Goal: Browse casually: Explore the website without a specific task or goal

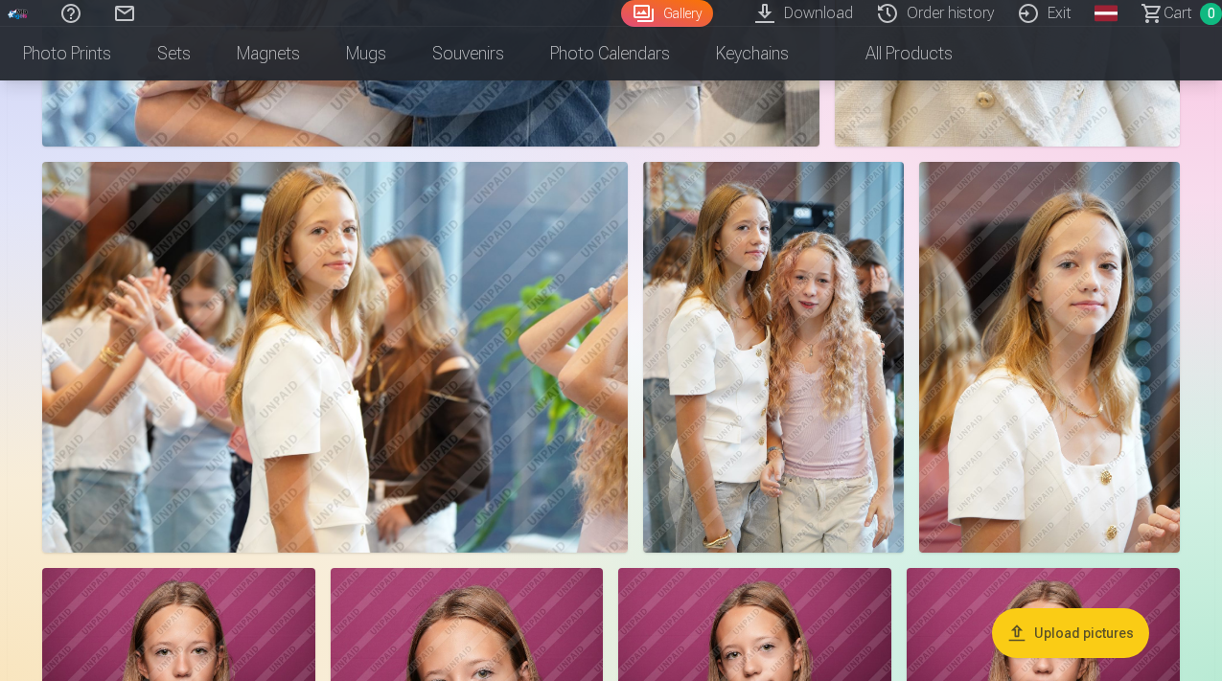
click at [574, 393] on img at bounding box center [335, 357] width 586 height 391
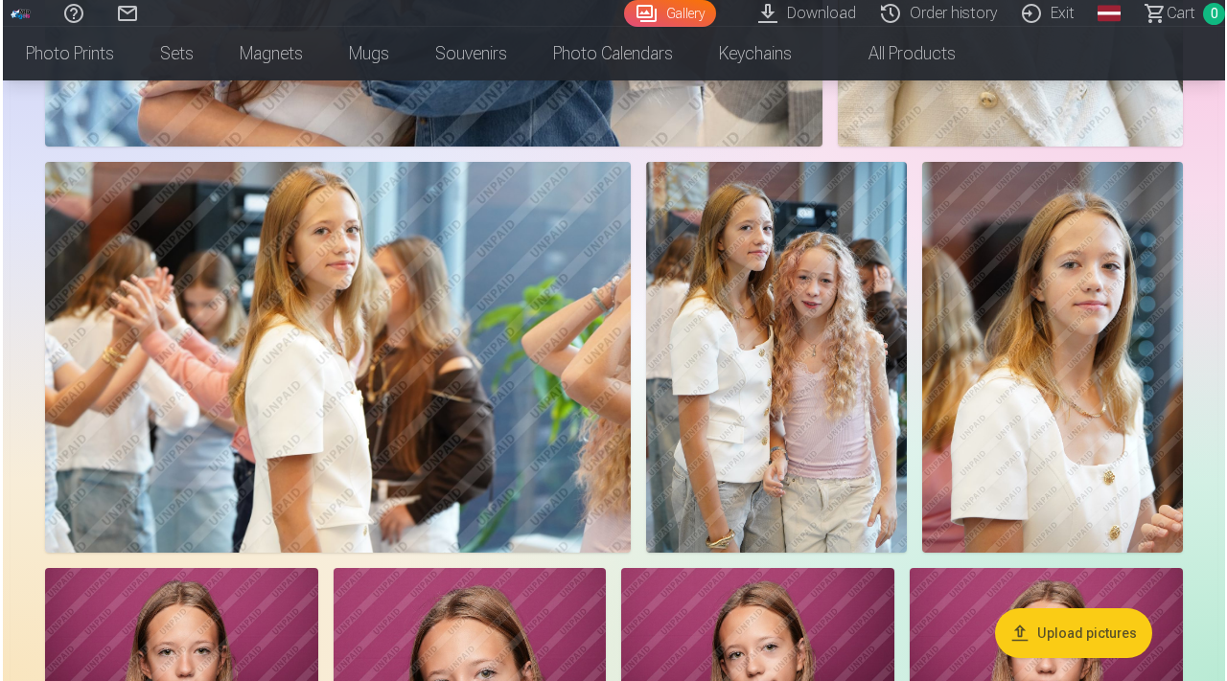
scroll to position [1359, 0]
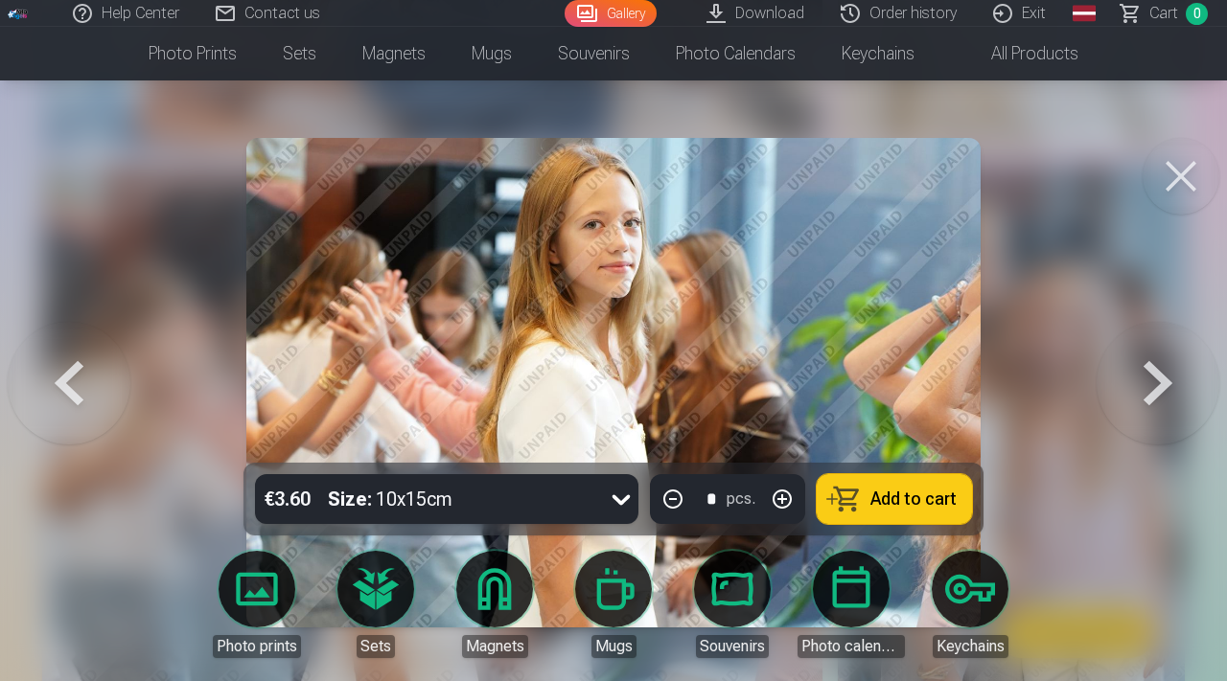
click at [44, 368] on button at bounding box center [69, 383] width 123 height 122
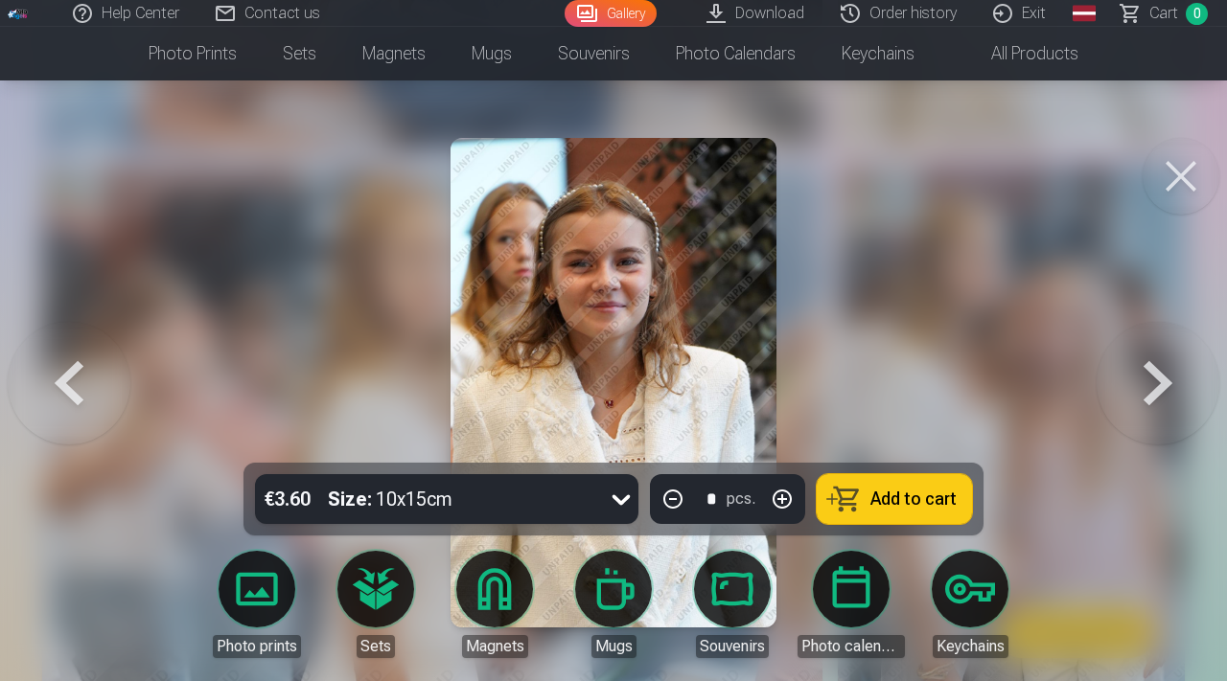
click at [58, 369] on button at bounding box center [69, 383] width 123 height 122
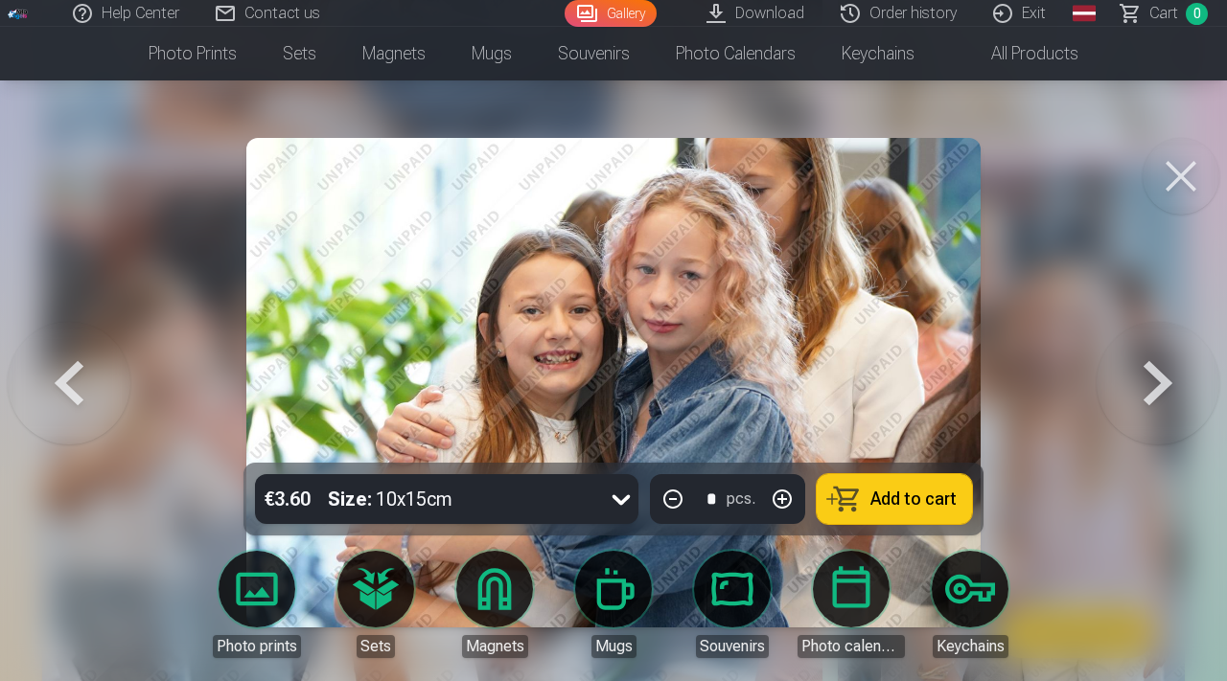
click at [58, 370] on button at bounding box center [69, 383] width 123 height 122
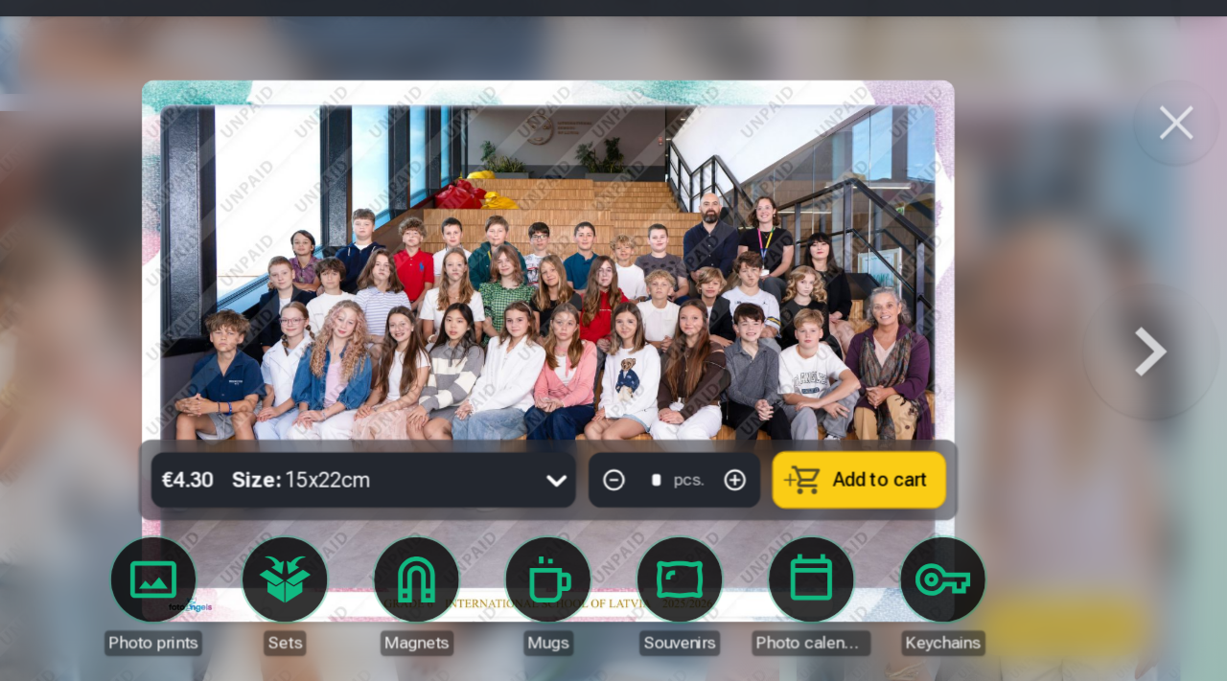
scroll to position [1355, 0]
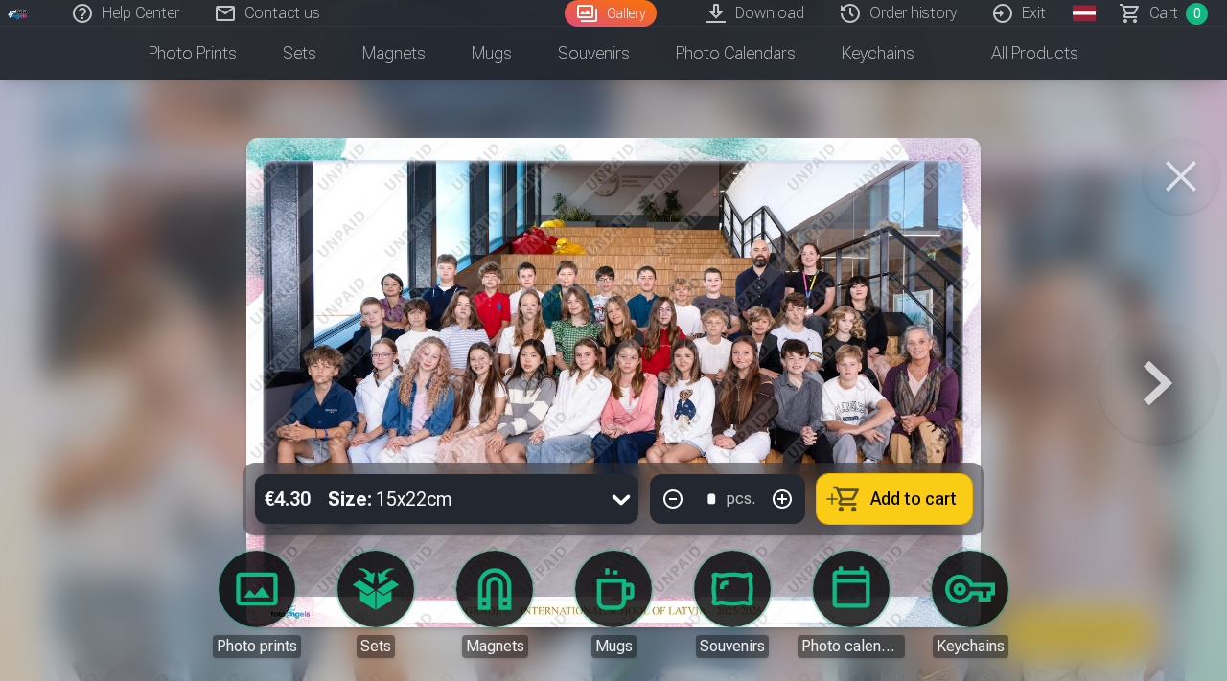
click at [1193, 388] on button at bounding box center [1157, 383] width 123 height 122
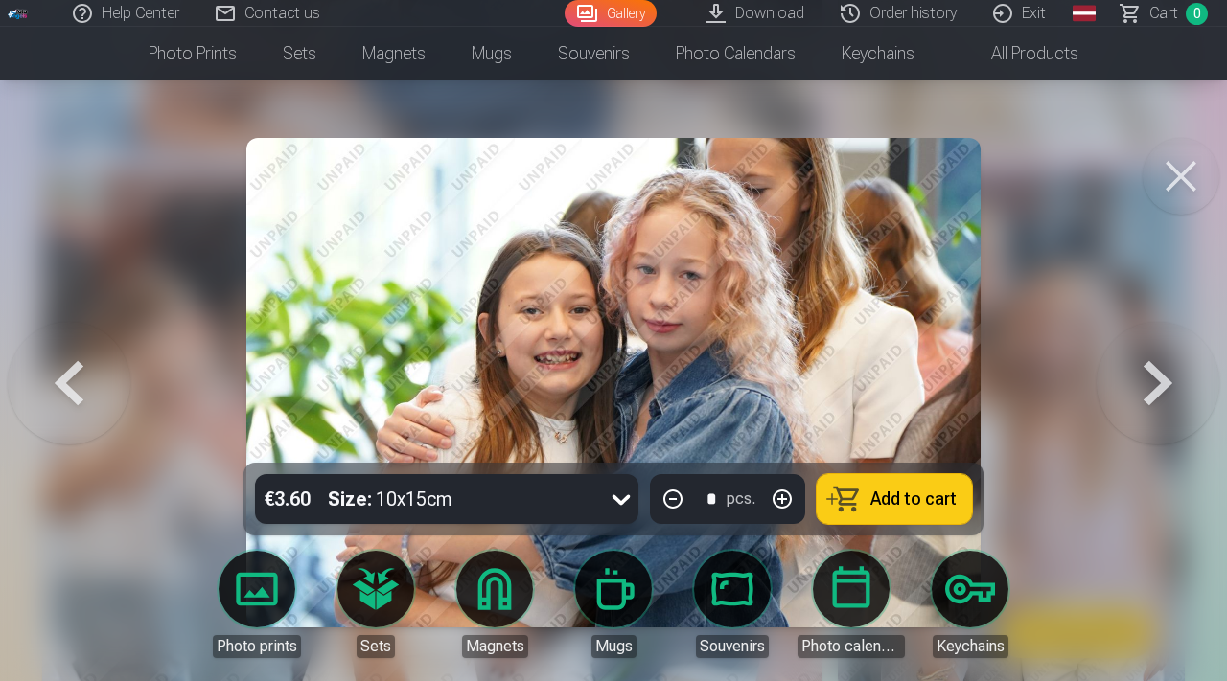
click at [1193, 388] on button at bounding box center [1157, 383] width 123 height 122
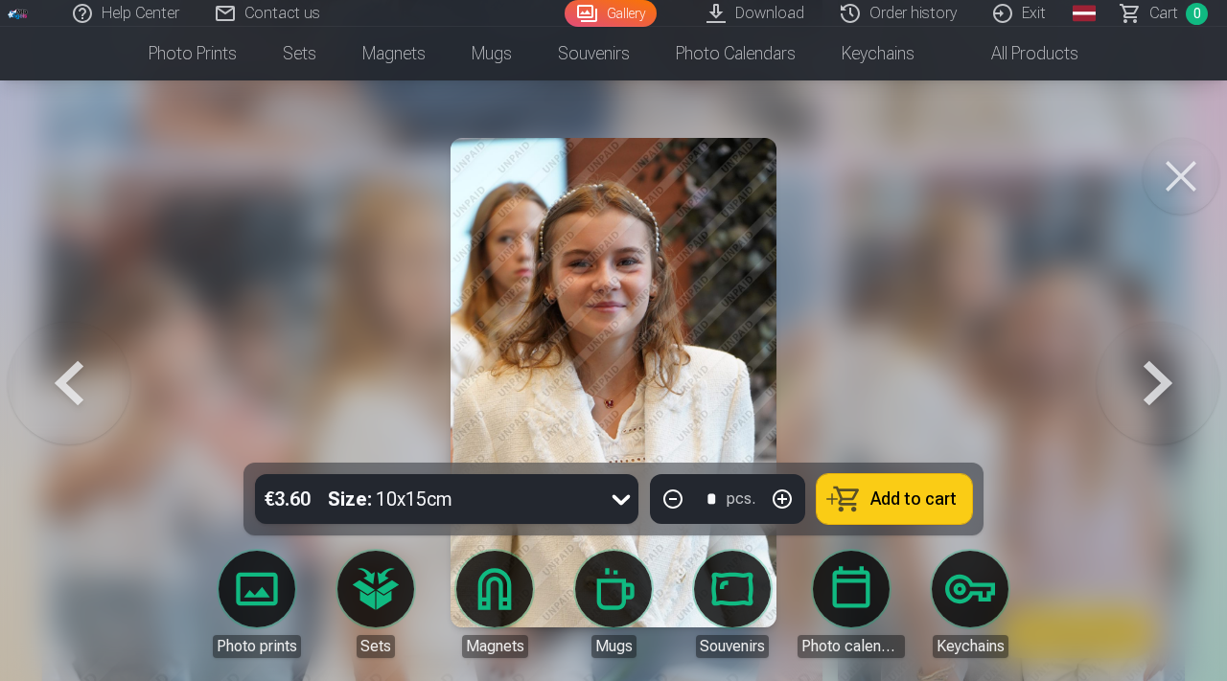
click at [1193, 388] on button at bounding box center [1157, 383] width 123 height 122
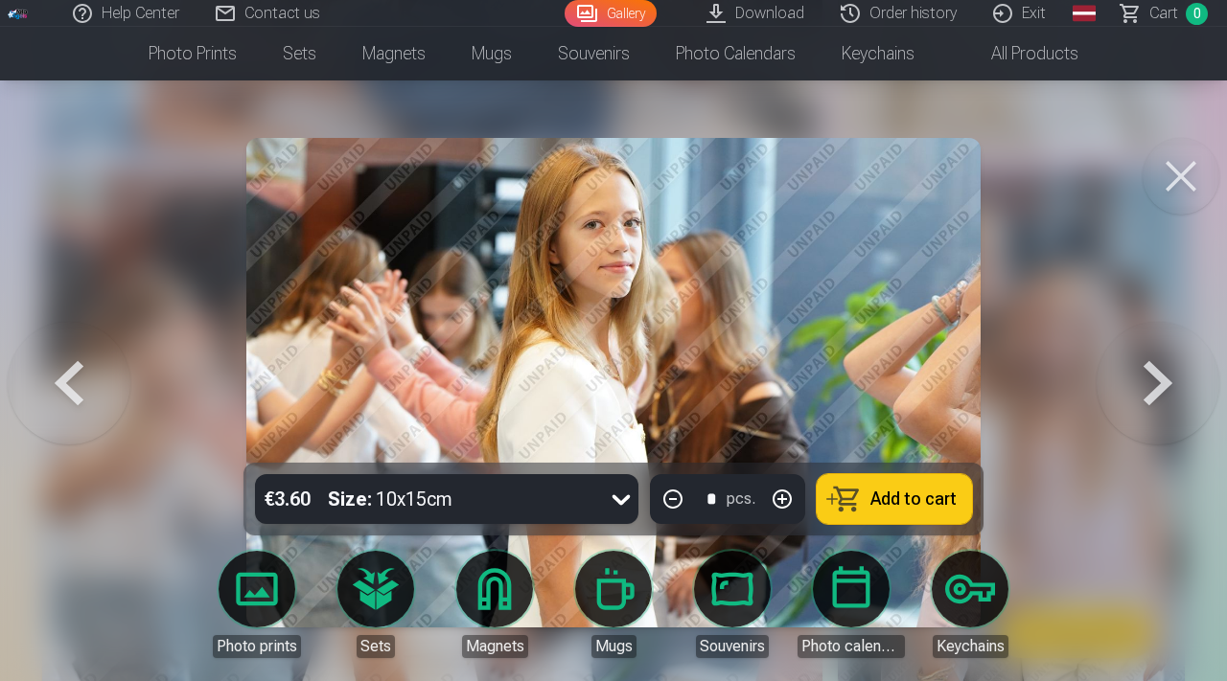
click at [1193, 389] on button at bounding box center [1157, 383] width 123 height 122
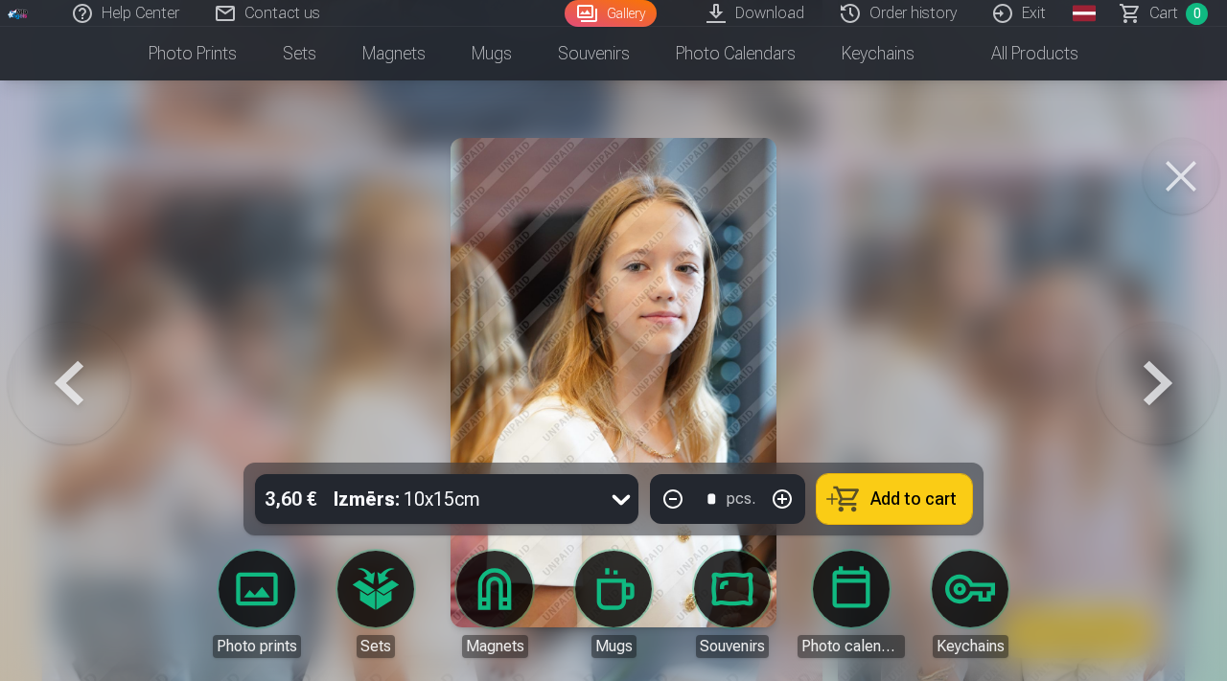
click at [1193, 389] on button at bounding box center [1157, 383] width 123 height 122
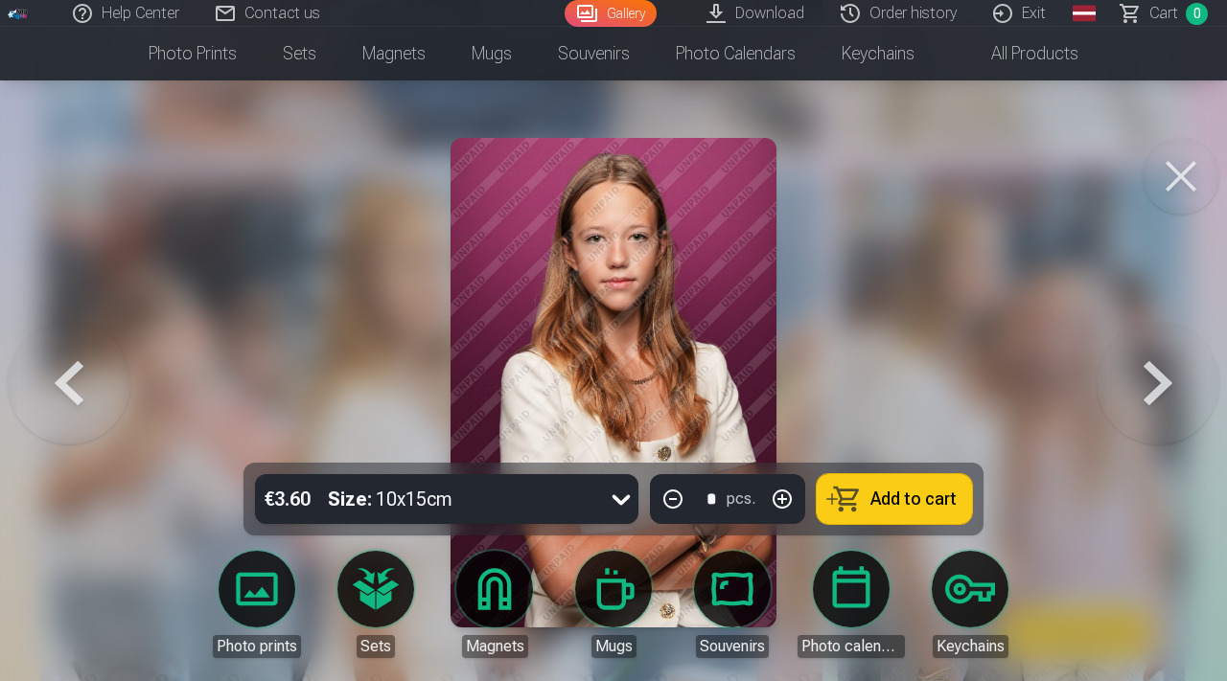
click at [1193, 389] on button at bounding box center [1157, 383] width 123 height 122
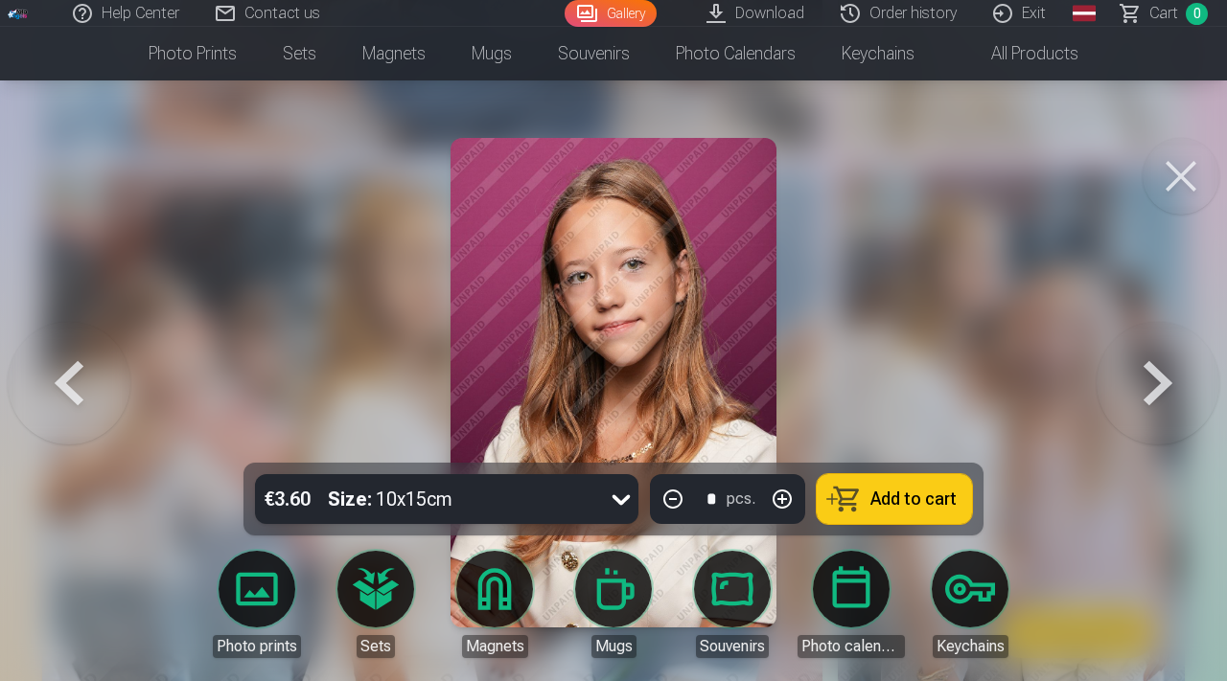
click at [50, 443] on button at bounding box center [69, 383] width 123 height 122
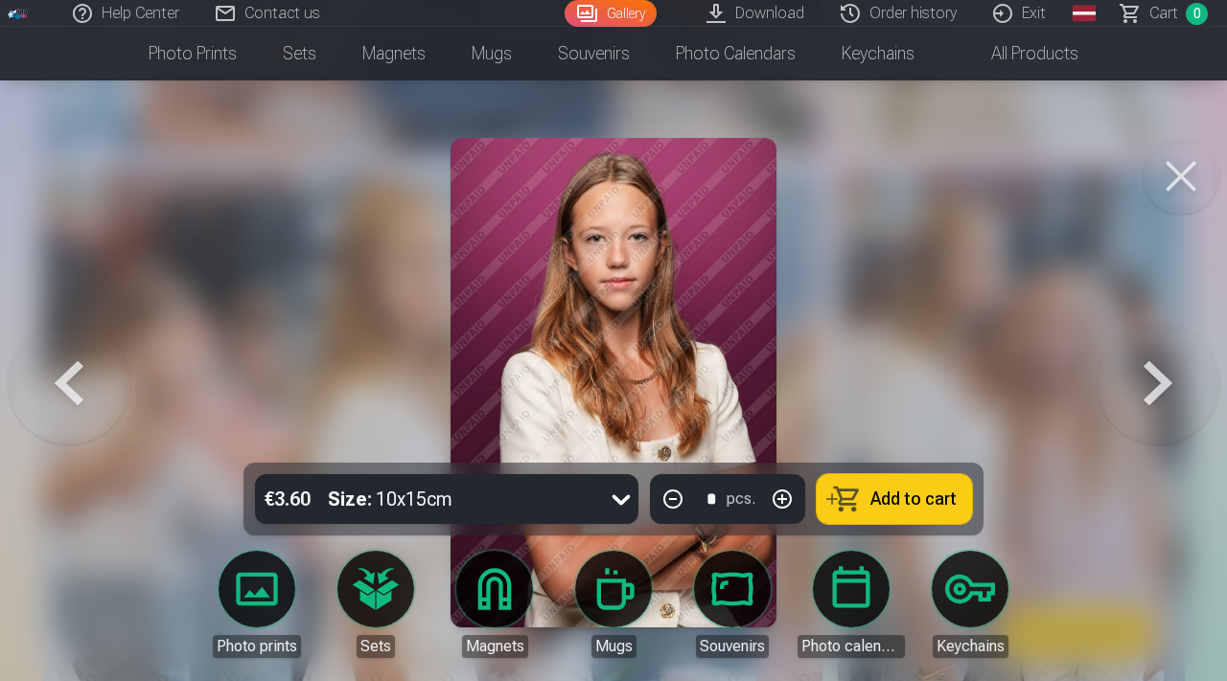
click at [1182, 366] on button at bounding box center [1157, 383] width 123 height 122
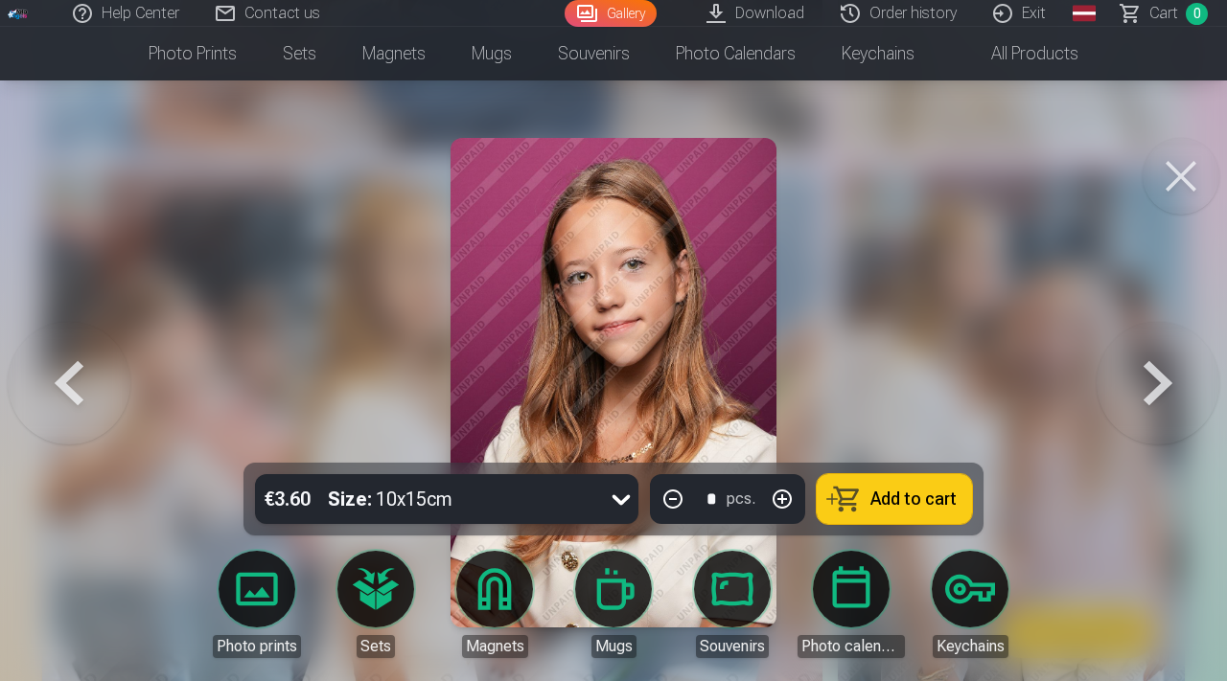
click at [1182, 366] on button at bounding box center [1157, 383] width 123 height 122
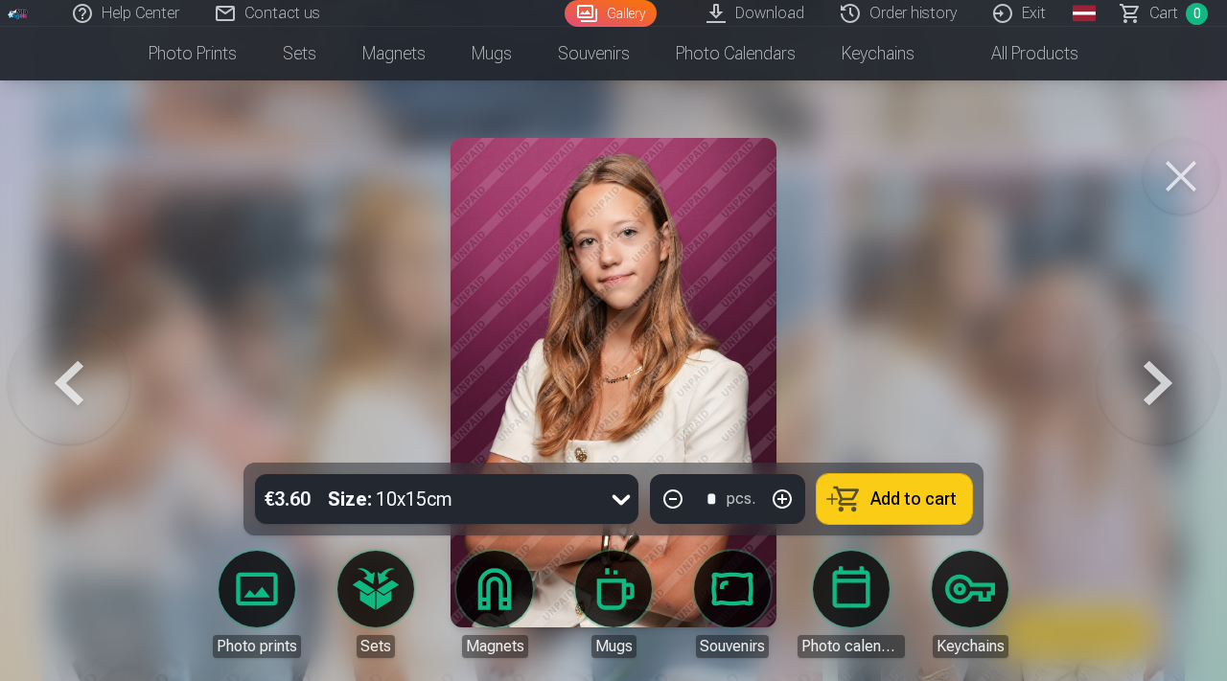
click at [1182, 366] on button at bounding box center [1157, 383] width 123 height 122
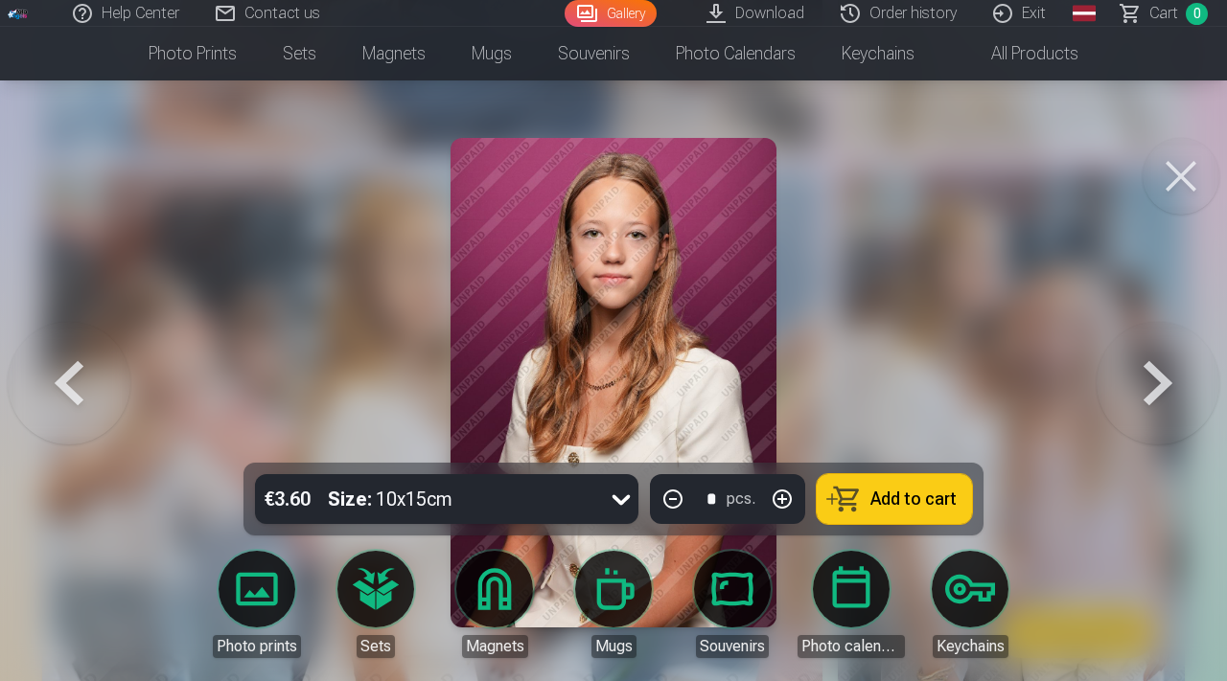
click at [1182, 366] on button at bounding box center [1157, 383] width 123 height 122
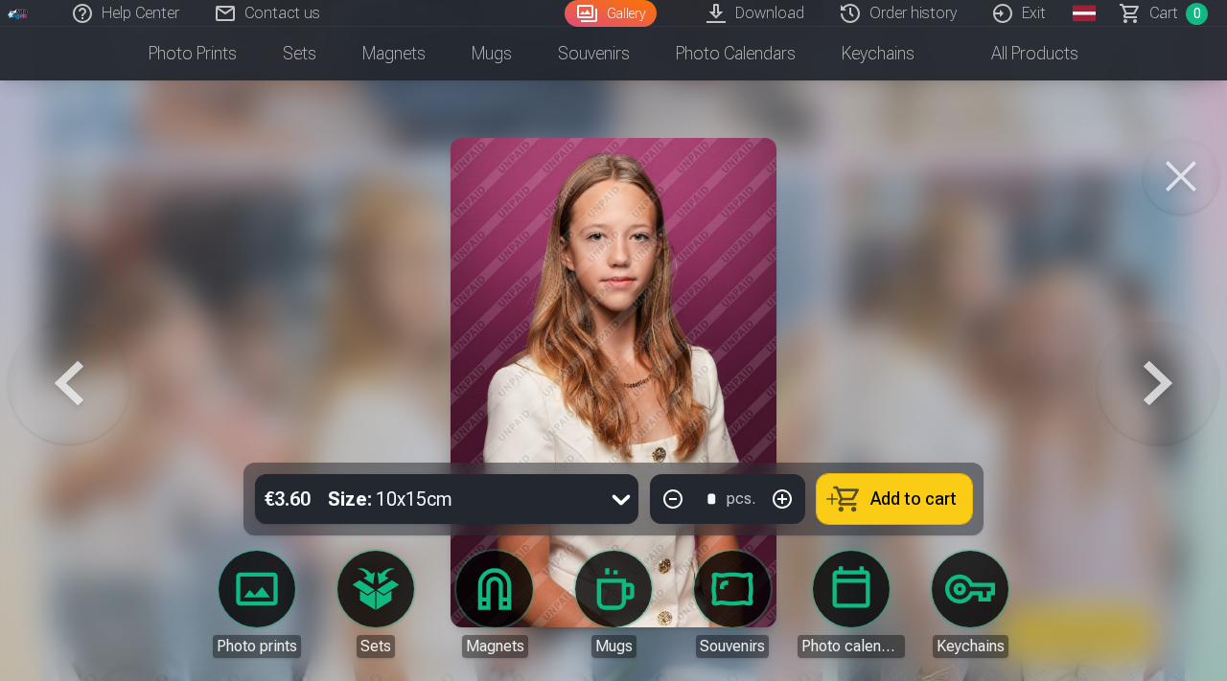
click at [1182, 366] on button at bounding box center [1157, 383] width 123 height 122
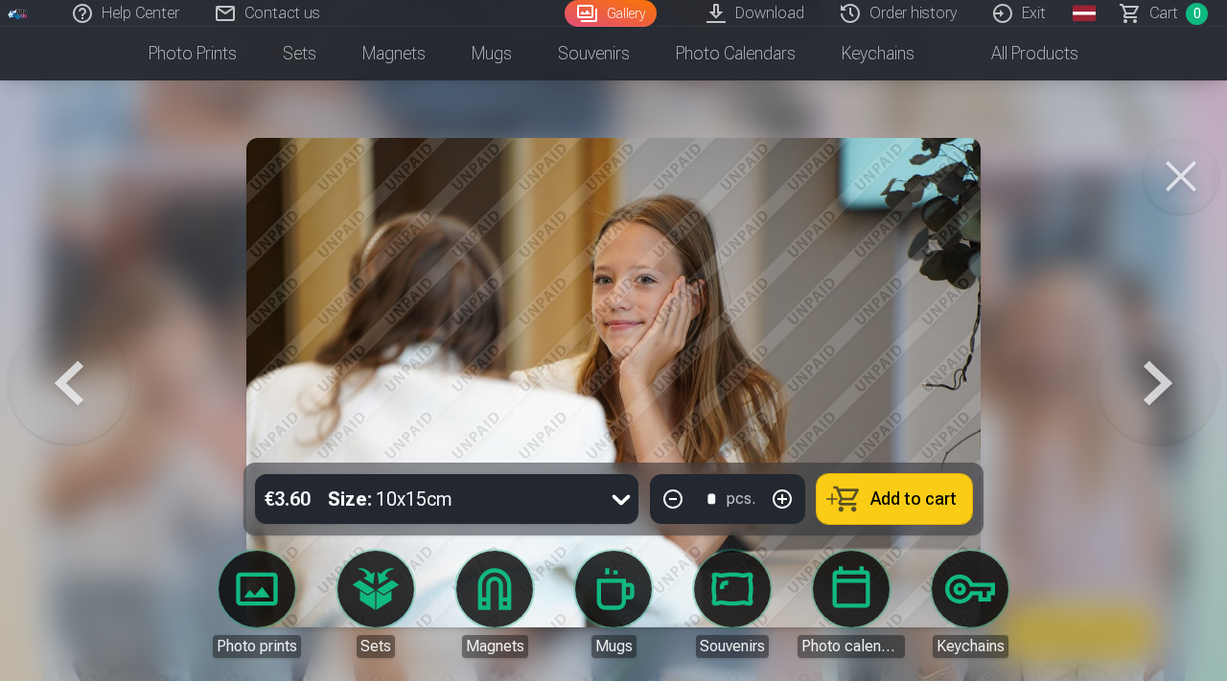
click at [1182, 366] on button at bounding box center [1157, 383] width 123 height 122
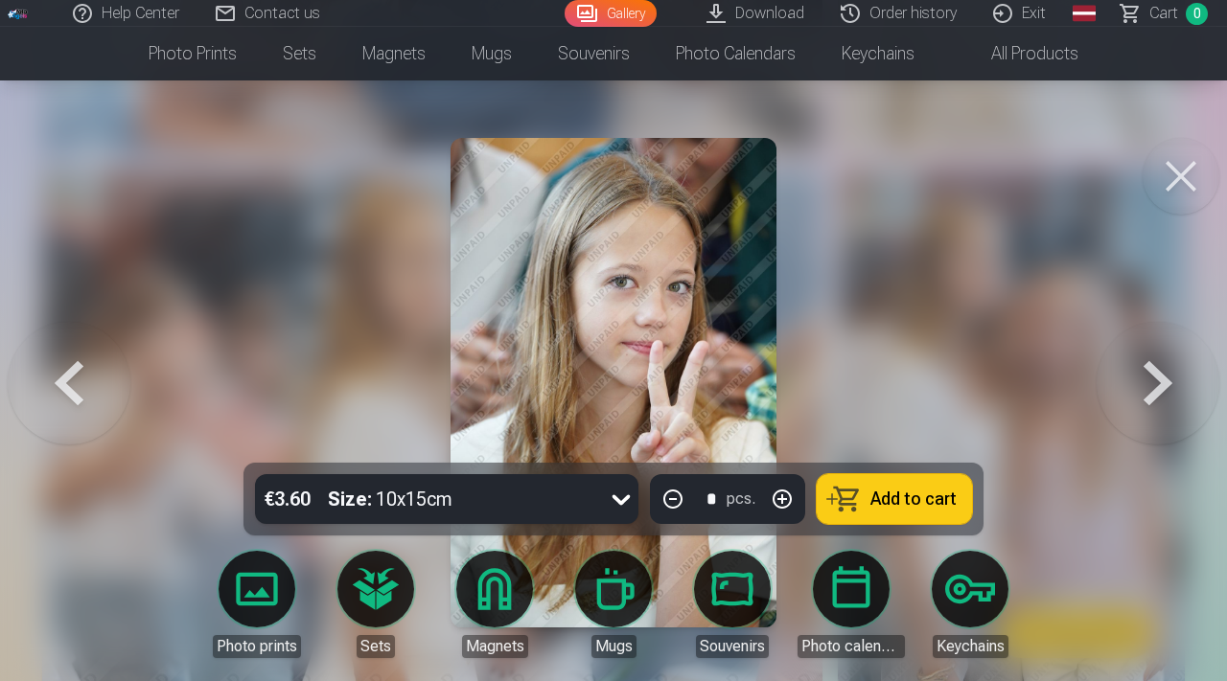
click at [1182, 366] on button at bounding box center [1157, 383] width 123 height 122
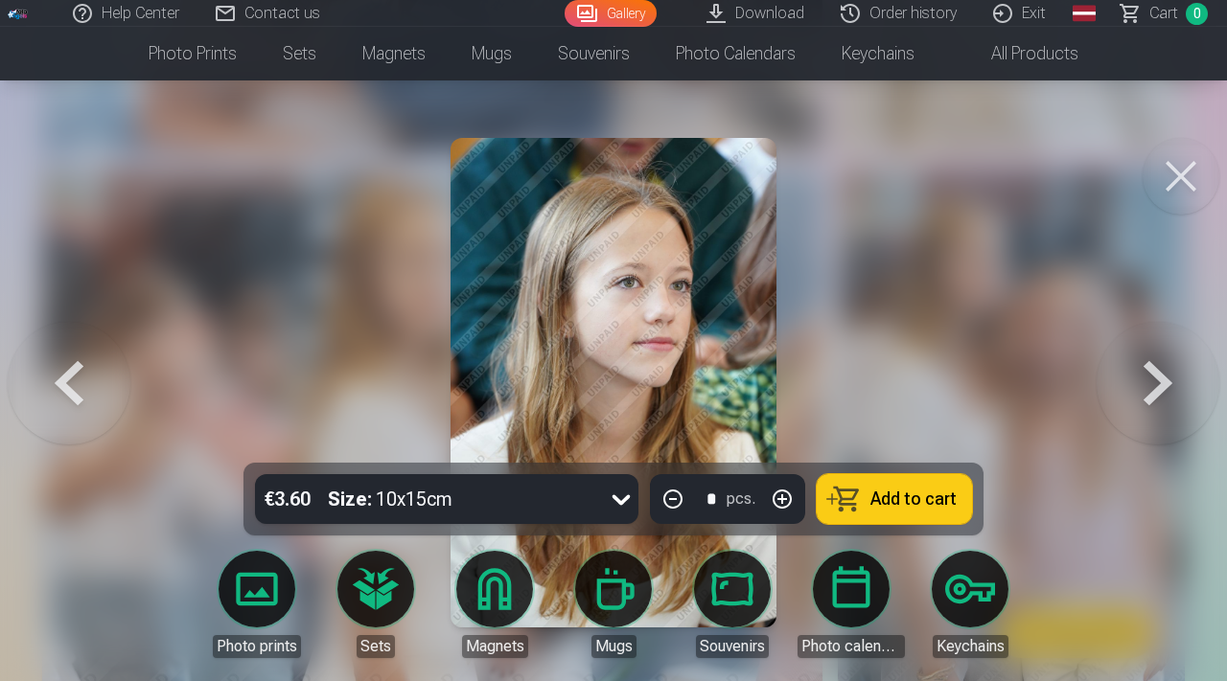
click at [1182, 366] on button at bounding box center [1157, 383] width 123 height 122
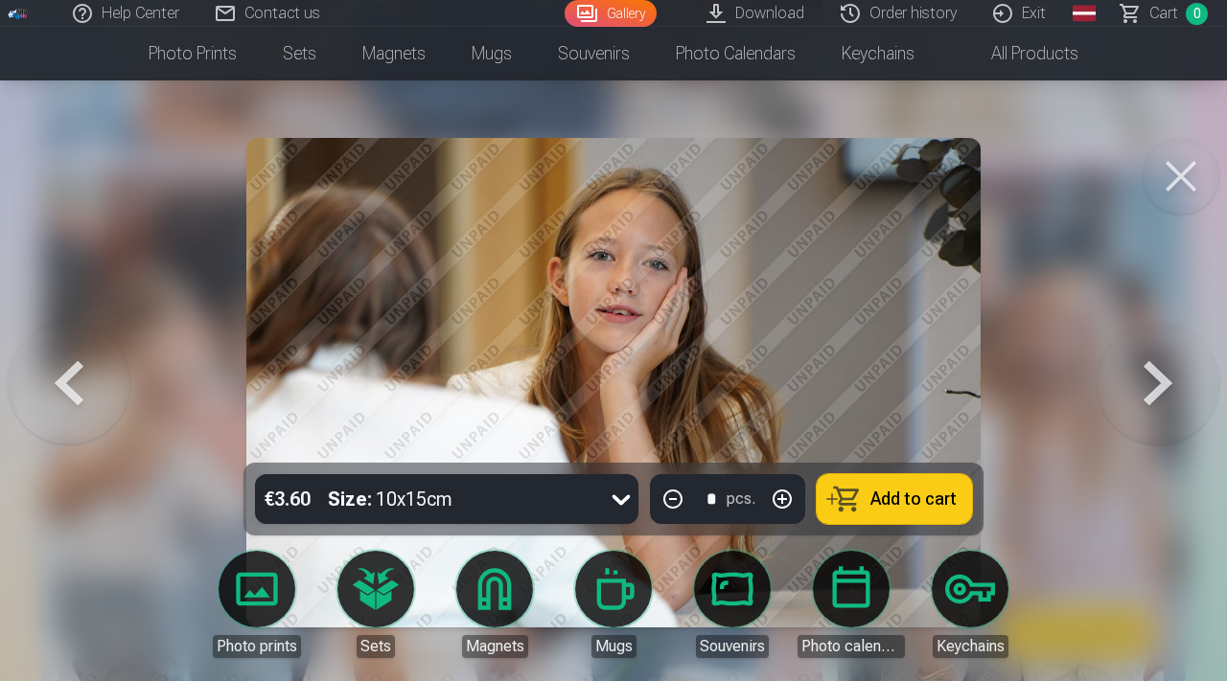
click at [1182, 366] on button at bounding box center [1157, 383] width 123 height 122
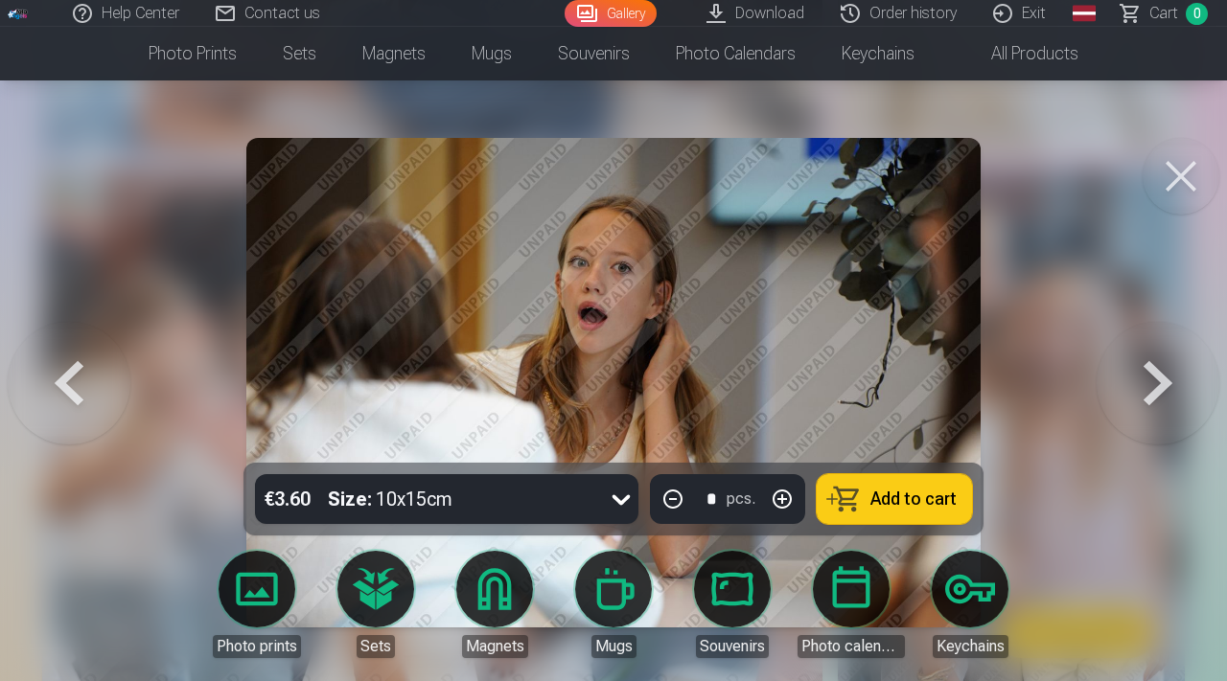
click at [1183, 366] on button at bounding box center [1157, 383] width 123 height 122
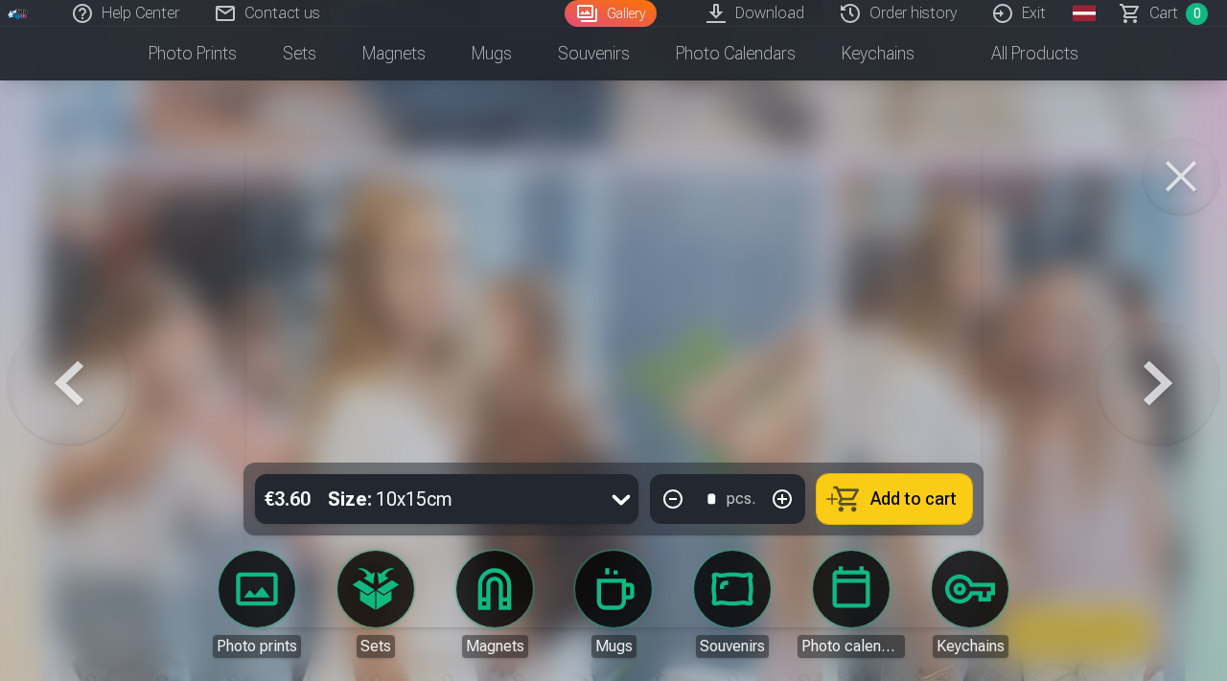
click at [1183, 366] on button at bounding box center [1157, 383] width 123 height 122
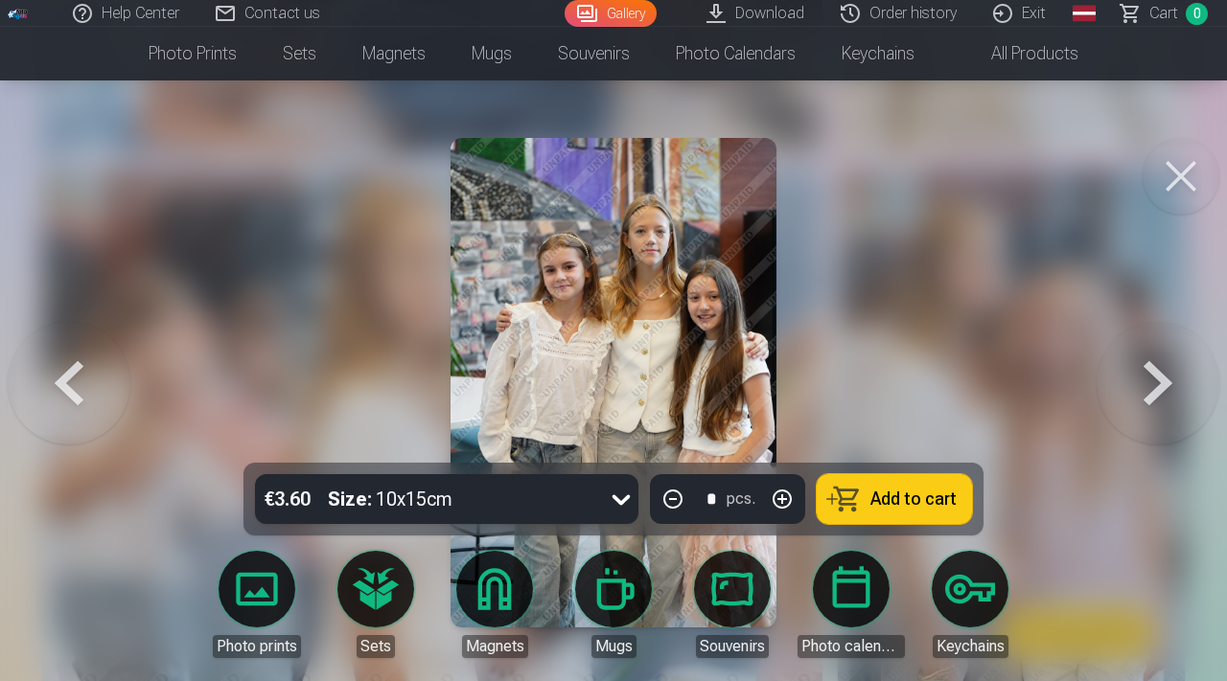
click at [1183, 366] on button at bounding box center [1157, 383] width 123 height 122
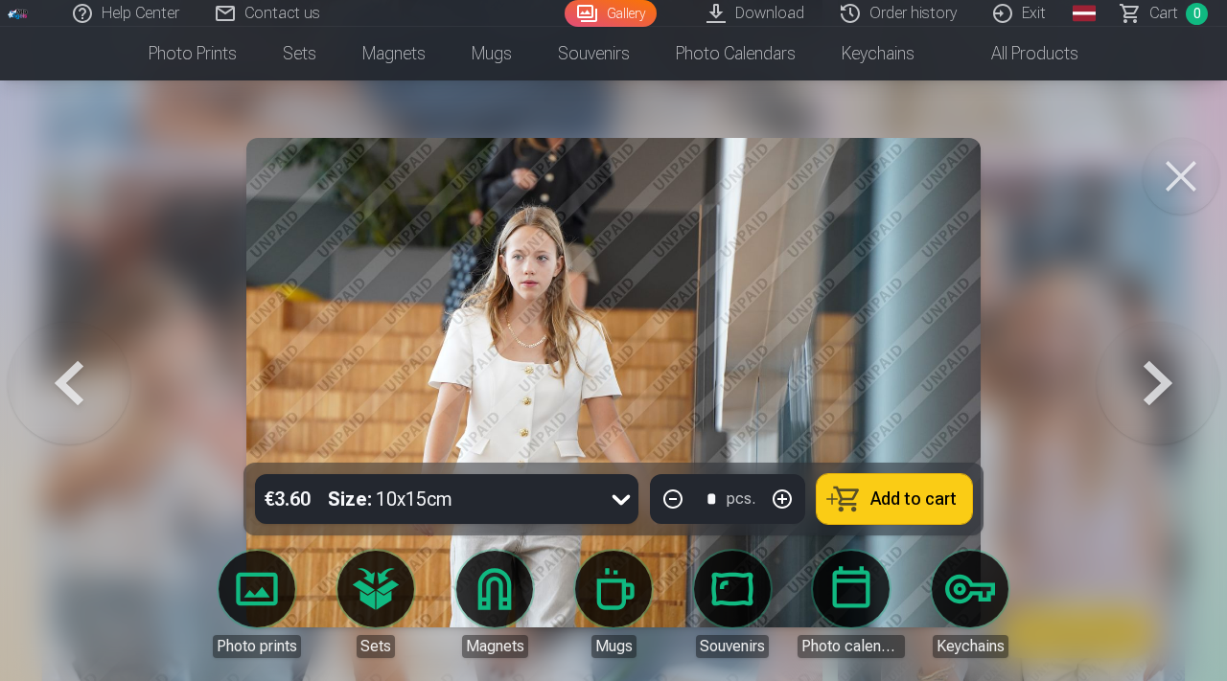
click at [1183, 366] on button at bounding box center [1157, 383] width 123 height 122
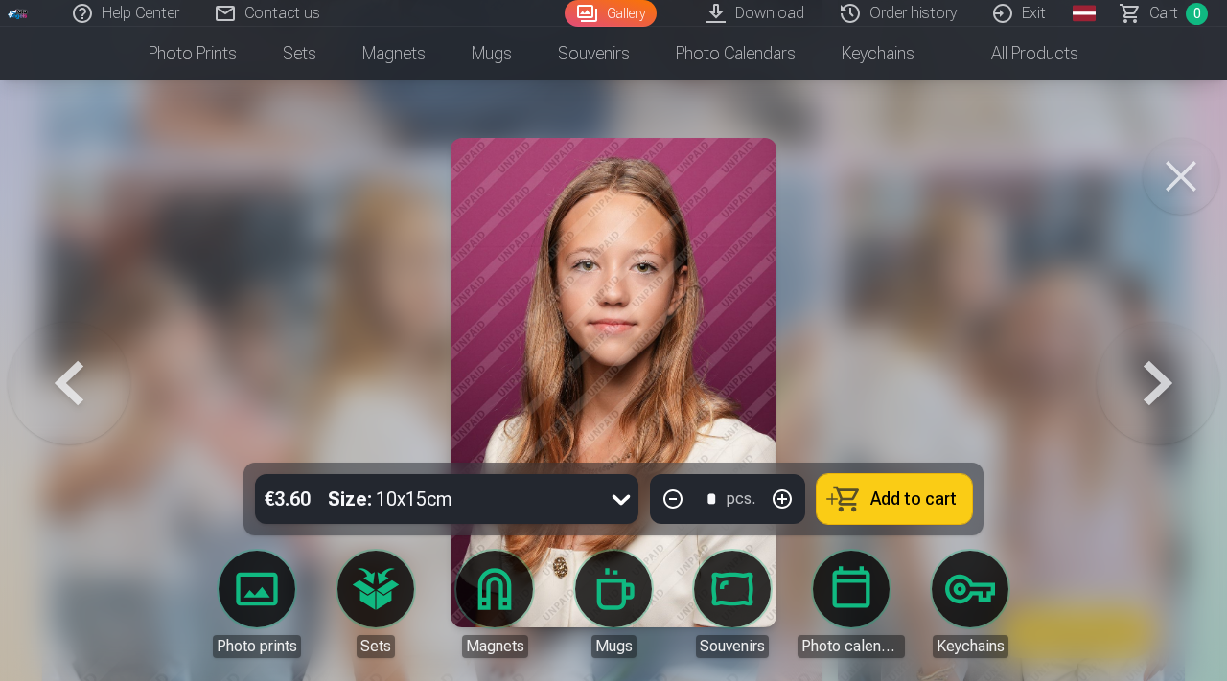
click at [1183, 366] on button at bounding box center [1157, 383] width 123 height 122
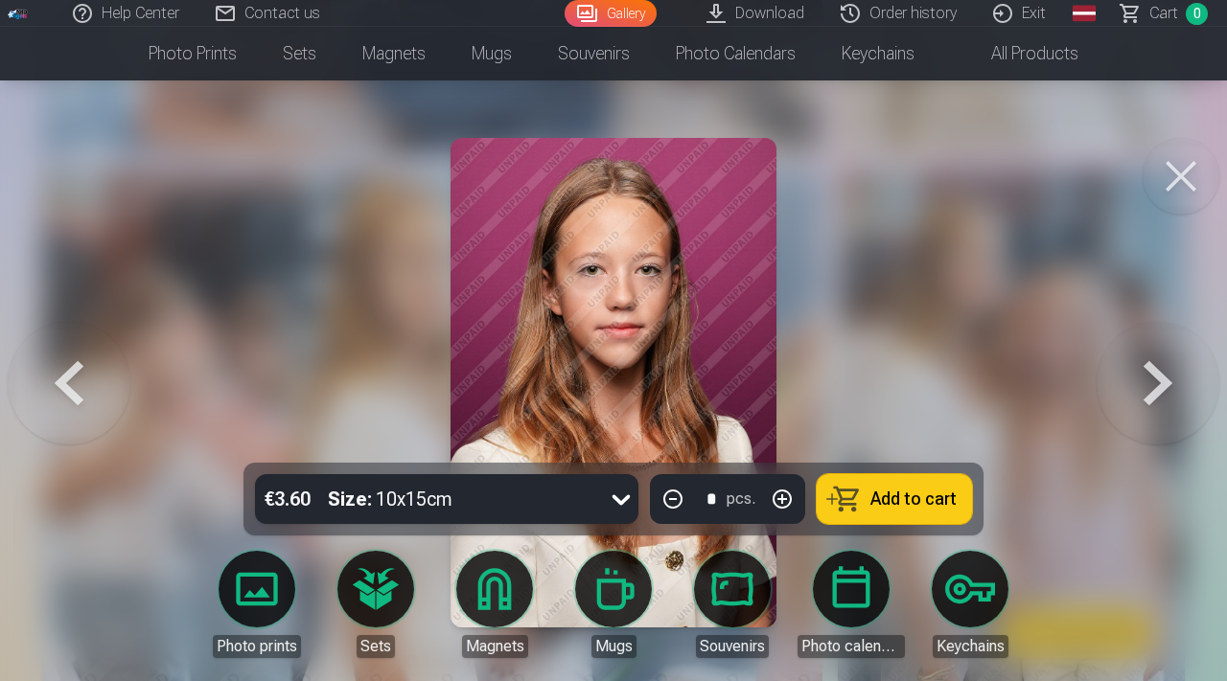
click at [1183, 367] on button at bounding box center [1157, 383] width 123 height 122
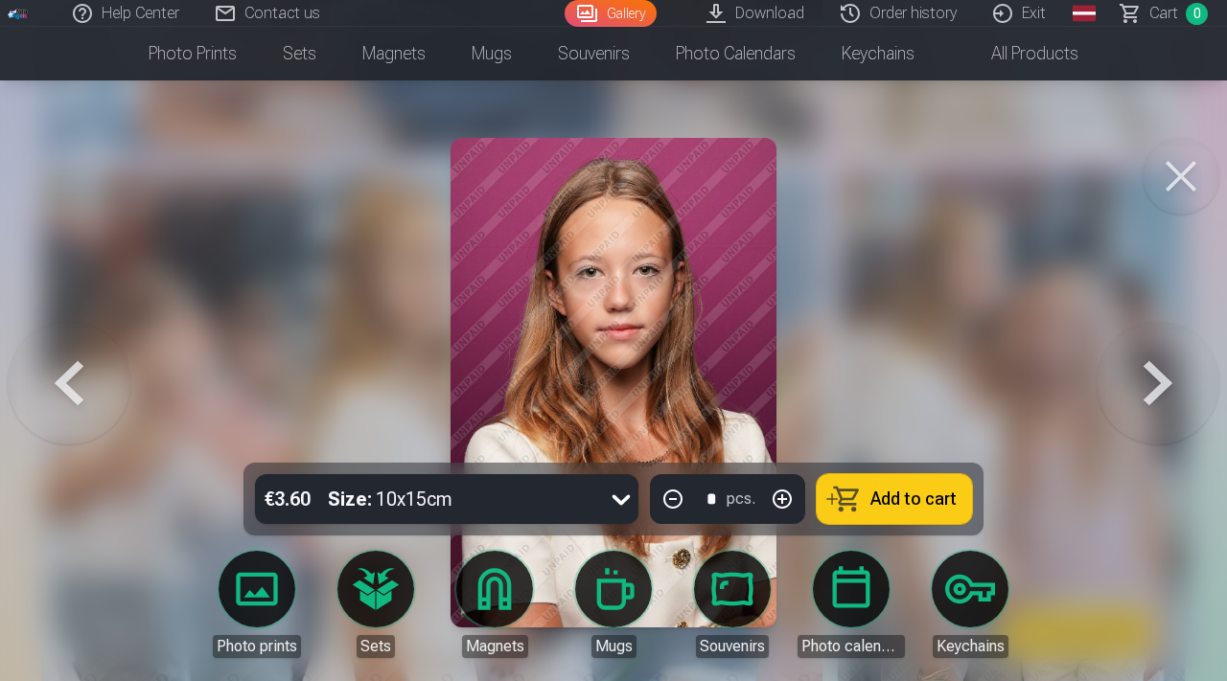
click at [1183, 367] on button at bounding box center [1157, 383] width 123 height 122
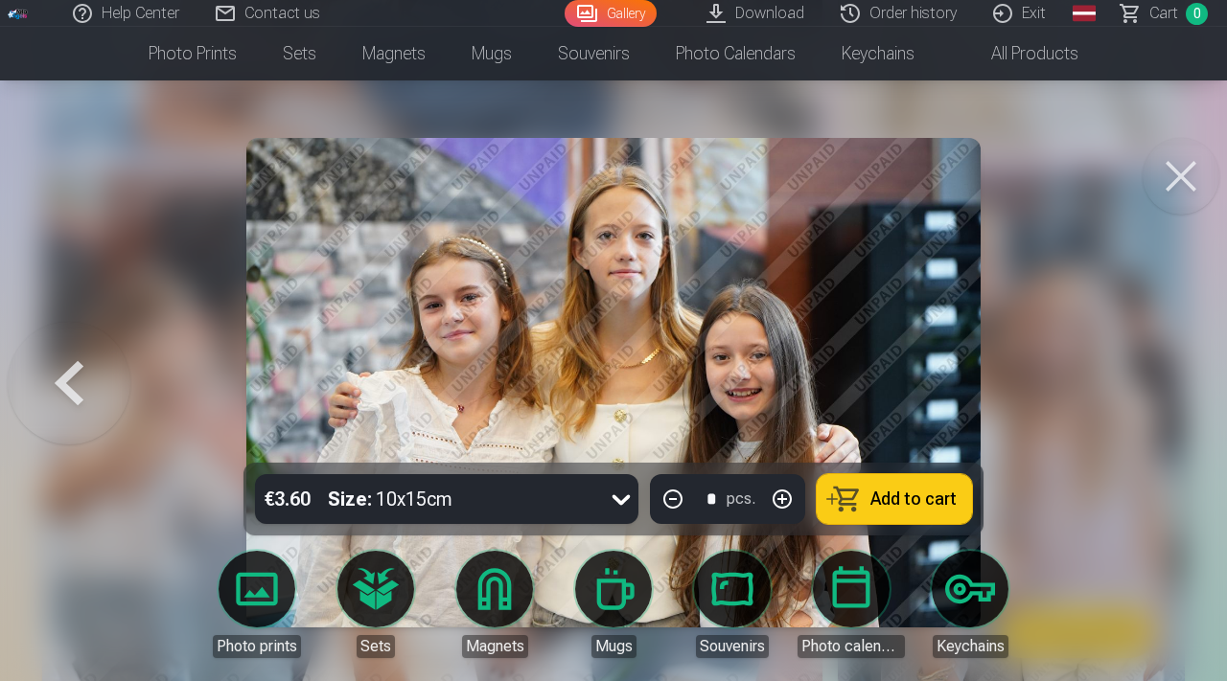
click at [1184, 367] on div at bounding box center [613, 340] width 1227 height 681
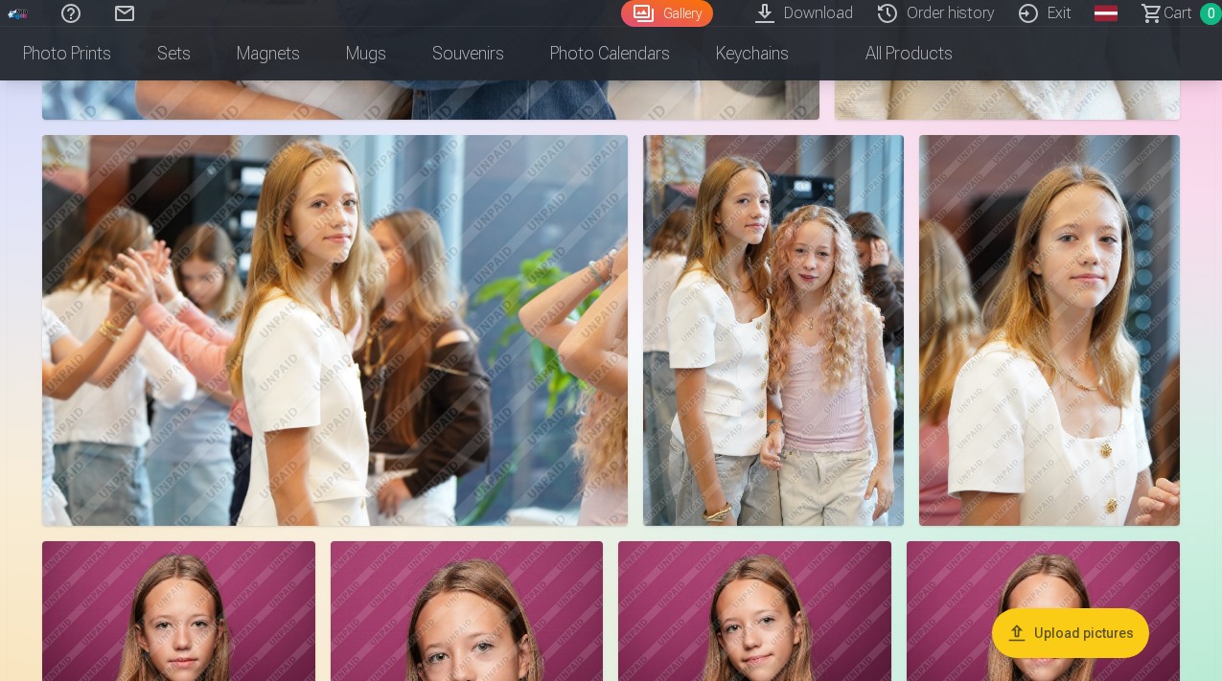
scroll to position [1382, 0]
